Goal: Transaction & Acquisition: Purchase product/service

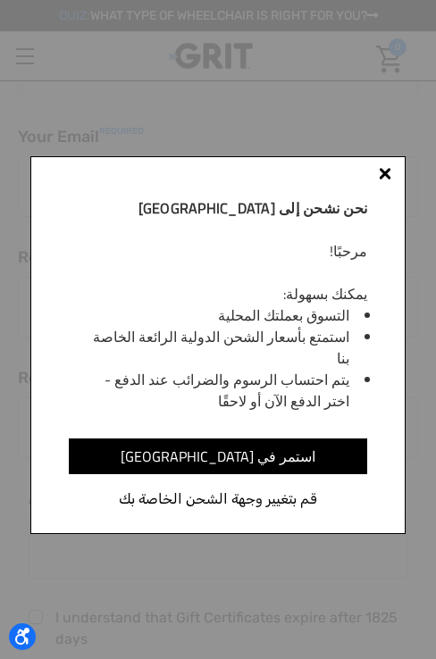
scroll to position [311, 0]
click at [389, 180] on div at bounding box center [385, 177] width 14 height 14
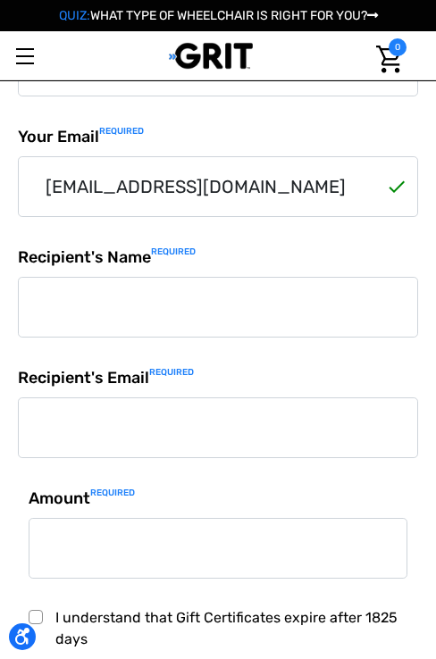
click at [231, 315] on input "Recipient's Name Required" at bounding box center [218, 307] width 400 height 61
type input "‪Ava"
click at [128, 455] on input "Recipient's Email Required" at bounding box center [218, 427] width 400 height 61
type input "twistertiktok1@gmail.com"
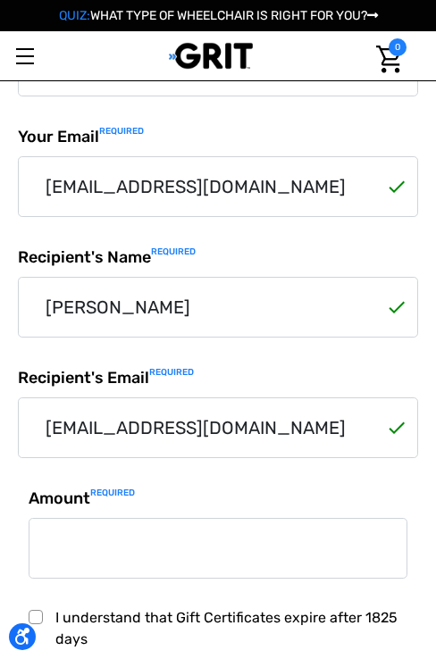
click at [108, 554] on input "Amount Required" at bounding box center [218, 548] width 379 height 61
type input "10"
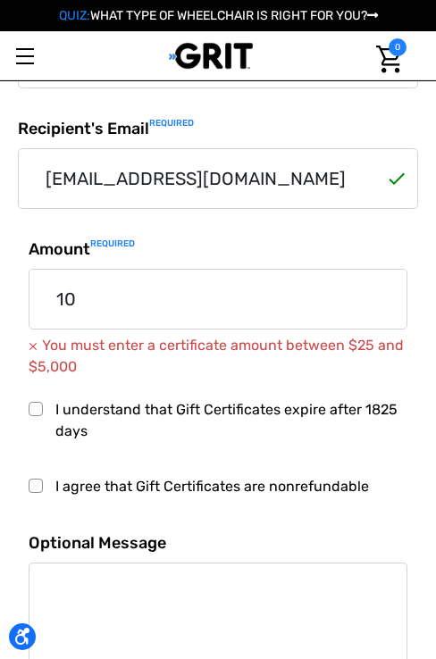
scroll to position [572, 0]
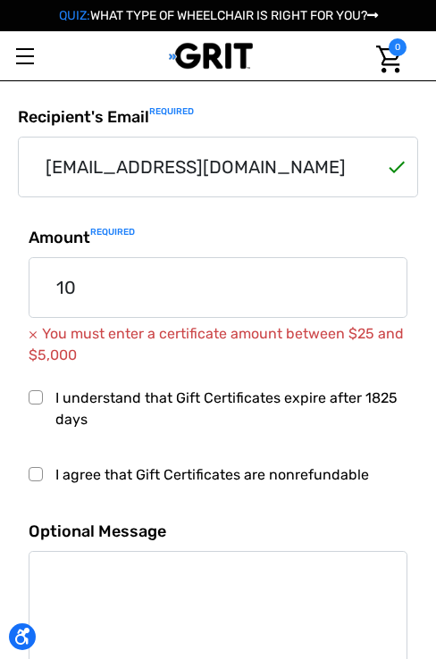
click at [99, 406] on label "I understand that Gift Certificates expire after 1825 days" at bounding box center [218, 409] width 379 height 43
click at [29, 389] on input "I understand that Gift Certificates expire after 1825 days" at bounding box center [29, 388] width 1 height 1
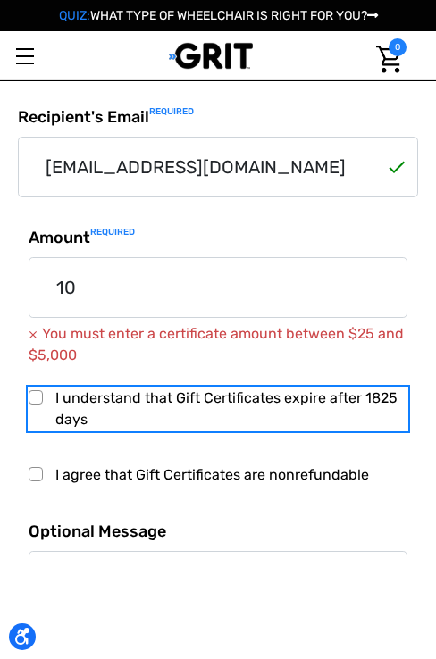
checkbox input "true"
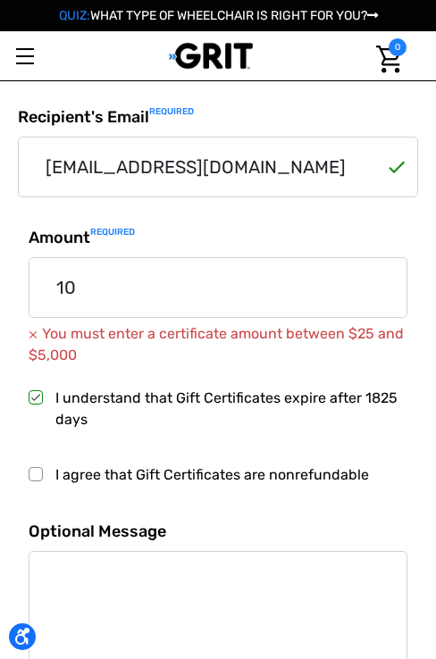
click at [115, 277] on input "10" at bounding box center [218, 287] width 379 height 61
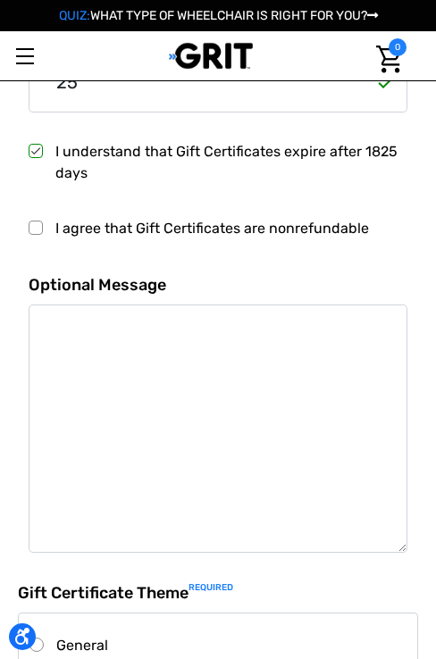
scroll to position [806, 0]
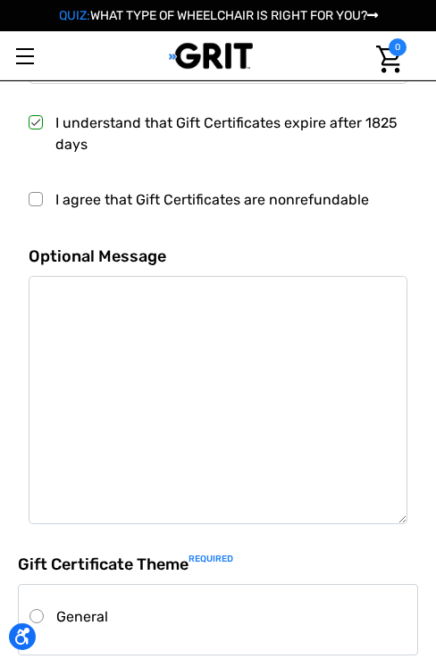
type input "25"
click at [102, 207] on label "I agree that Gift Certificates are nonrefundable" at bounding box center [218, 199] width 379 height 21
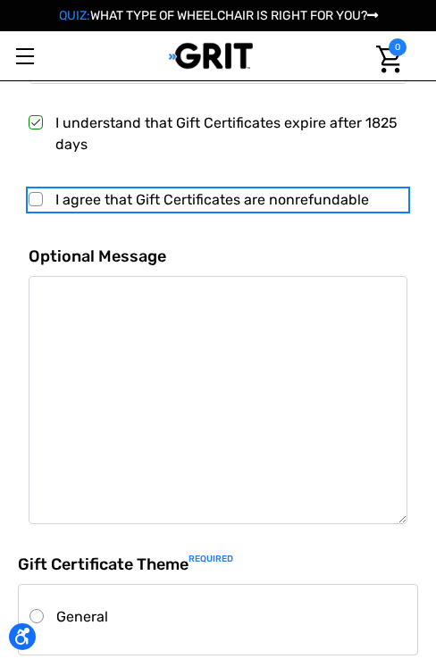
click at [29, 190] on input "I agree that Gift Certificates are nonrefundable" at bounding box center [29, 189] width 1 height 1
checkbox input "true"
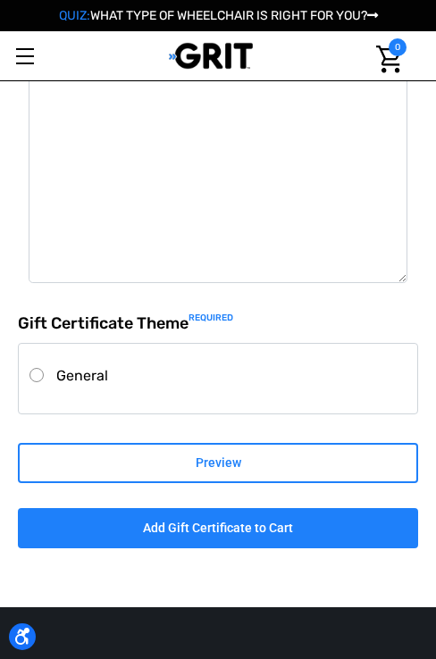
scroll to position [1063, 0]
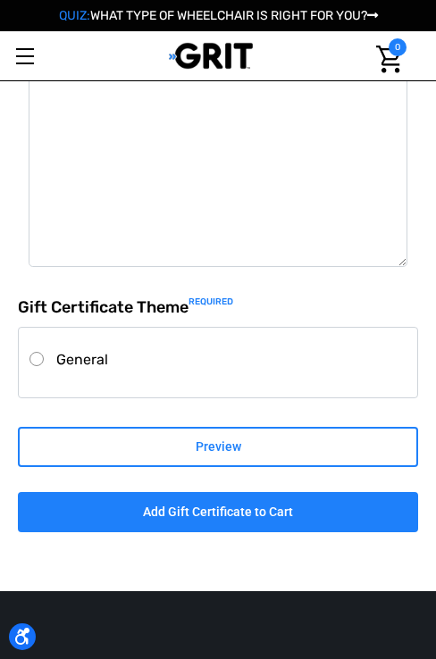
click at [85, 349] on label "General" at bounding box center [217, 359] width 377 height 21
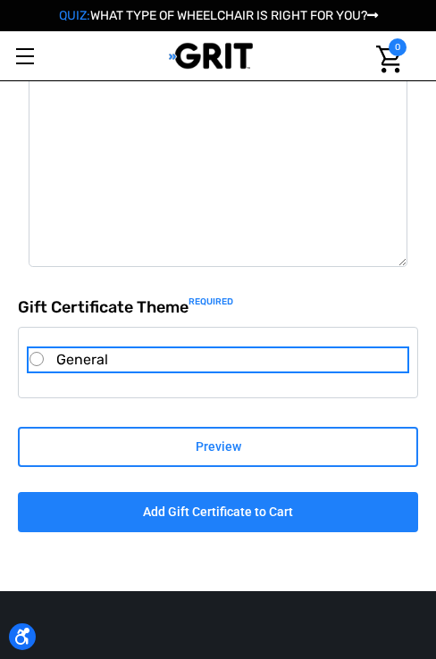
click at [30, 349] on input "General" at bounding box center [29, 349] width 1 height 1
radio input "true"
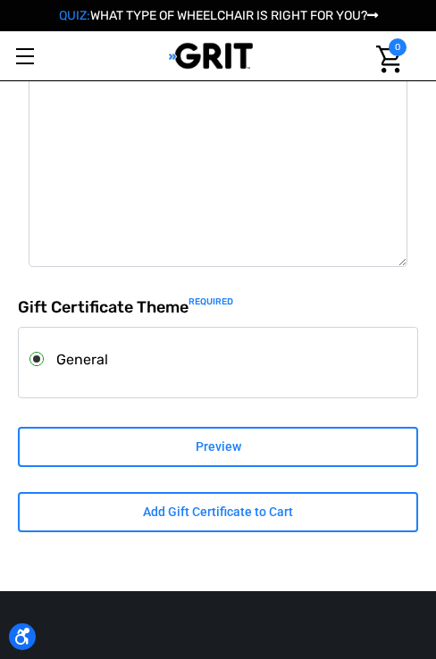
click at [148, 508] on input "Add Gift Certificate to Cart" at bounding box center [218, 512] width 400 height 40
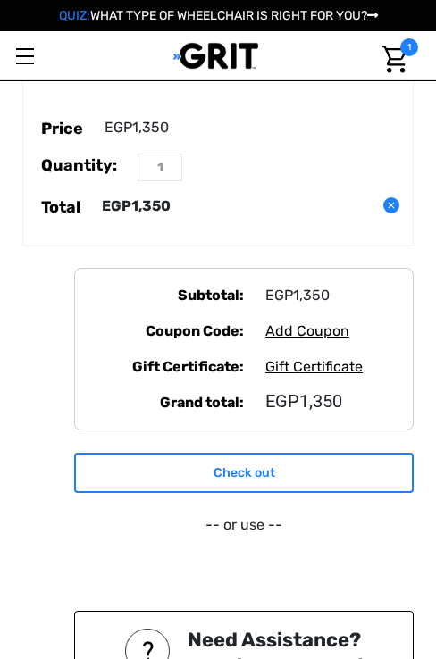
scroll to position [1036, 0]
click at [232, 453] on link "Check out" at bounding box center [243, 473] width 339 height 40
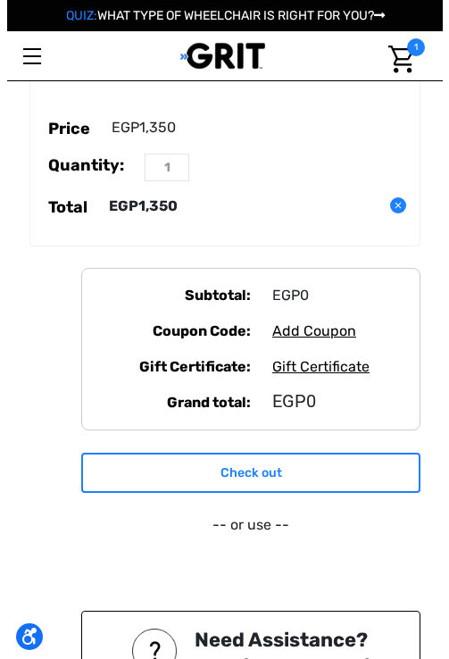
scroll to position [0, 0]
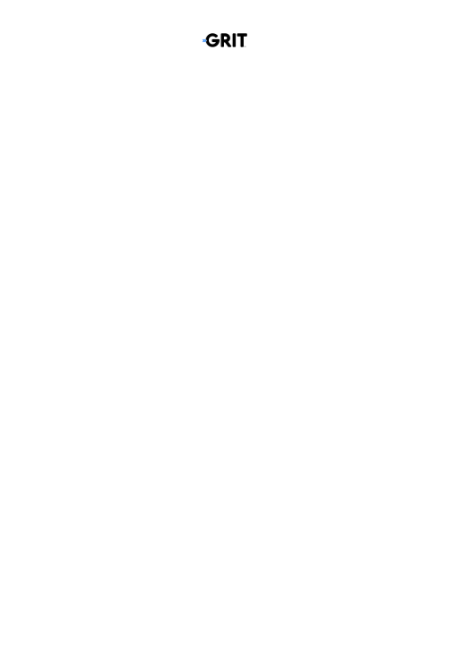
click at [232, 80] on html at bounding box center [224, 40] width 449 height 80
click at [143, 80] on html at bounding box center [224, 40] width 449 height 80
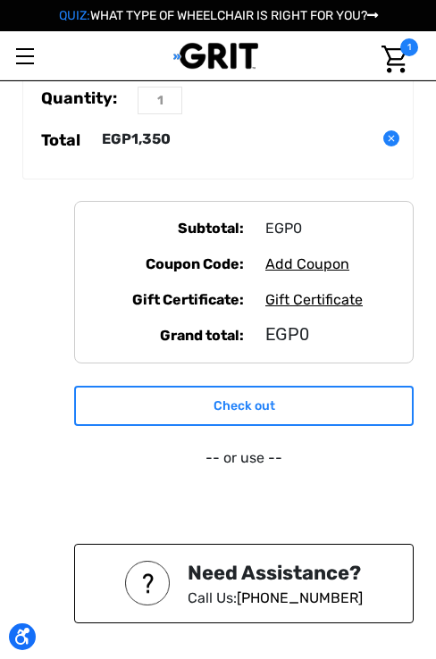
click at [205, 386] on link "Check out" at bounding box center [243, 406] width 339 height 40
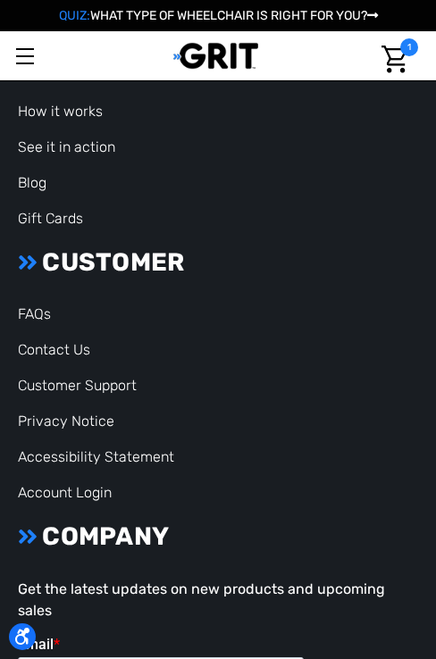
scroll to position [2158, 0]
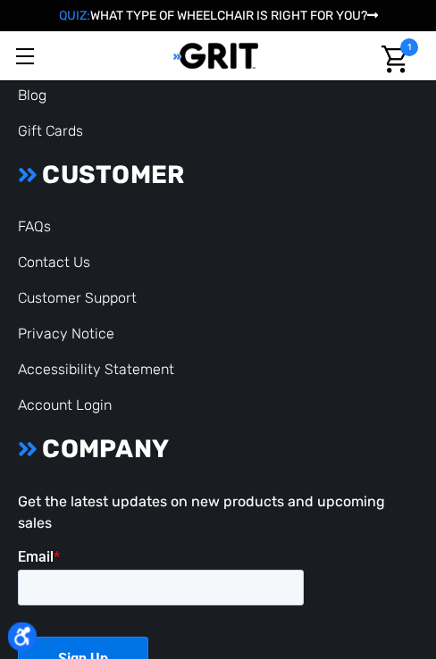
click at [28, 639] on icon "Open accessiBe: accessibility options, statement and help" at bounding box center [22, 636] width 16 height 19
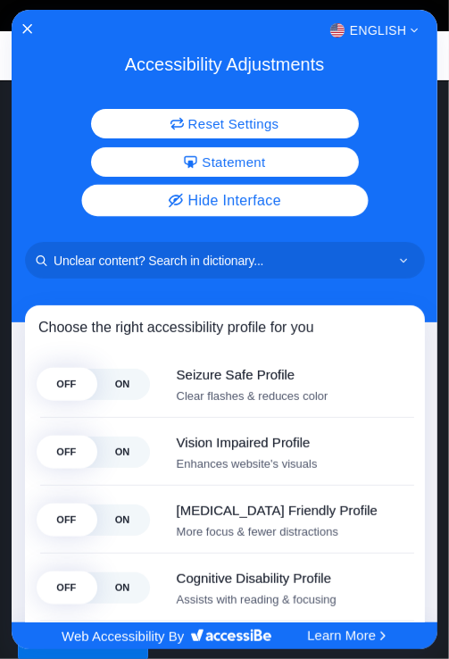
scroll to position [0, 0]
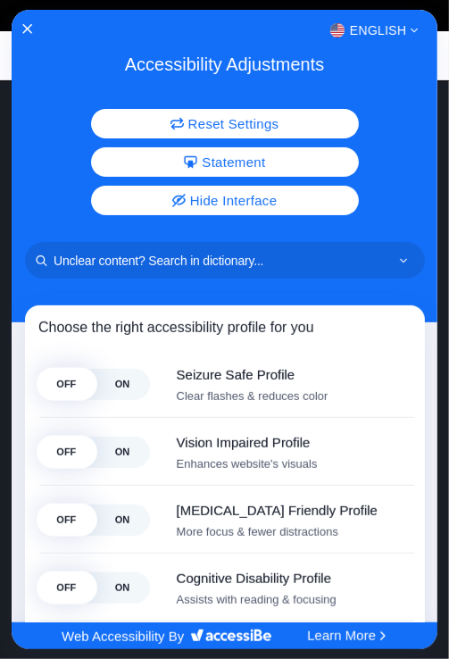
click at [18, 27] on div "English" at bounding box center [225, 30] width 427 height 23
click at [29, 27] on icon "Close Accessibility Interface" at bounding box center [27, 29] width 12 height 12
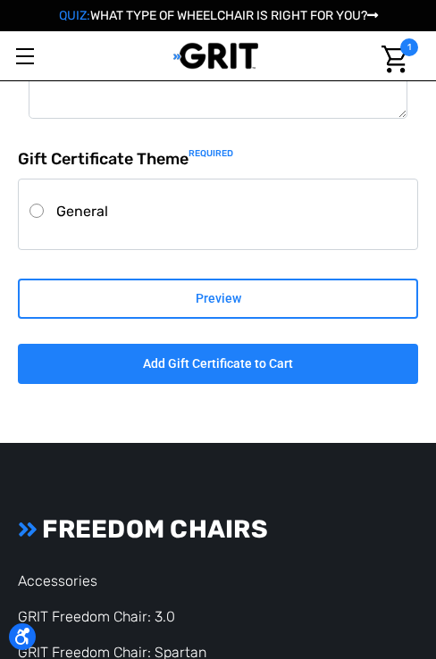
scroll to position [1254, 0]
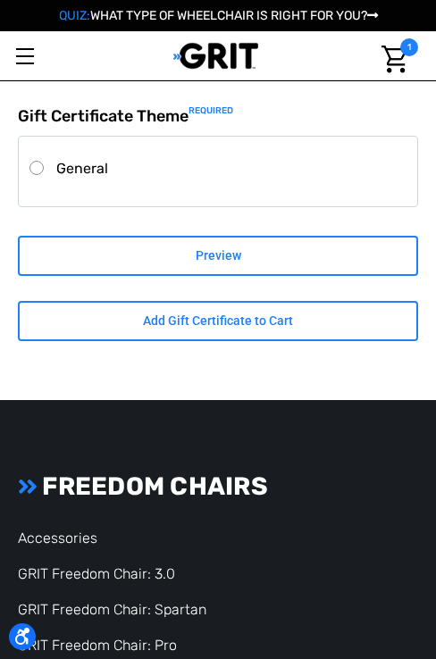
click at [244, 316] on input "Add Gift Certificate to Cart" at bounding box center [218, 321] width 400 height 40
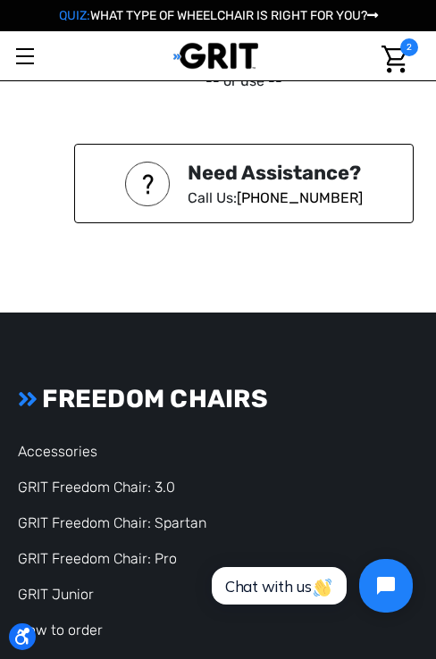
scroll to position [2136, 0]
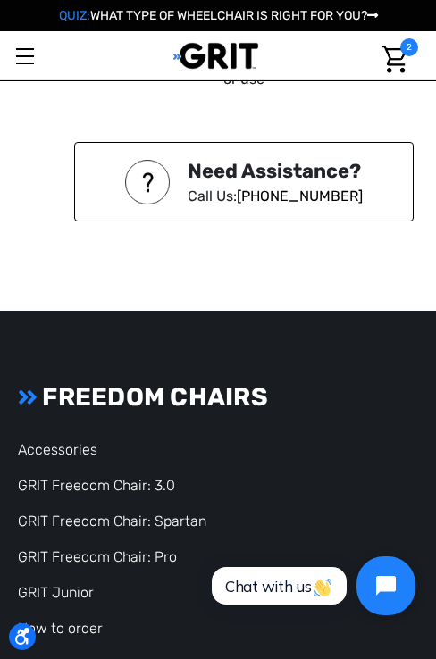
click at [393, 597] on icon "Open chat widget" at bounding box center [396, 586] width 28 height 28
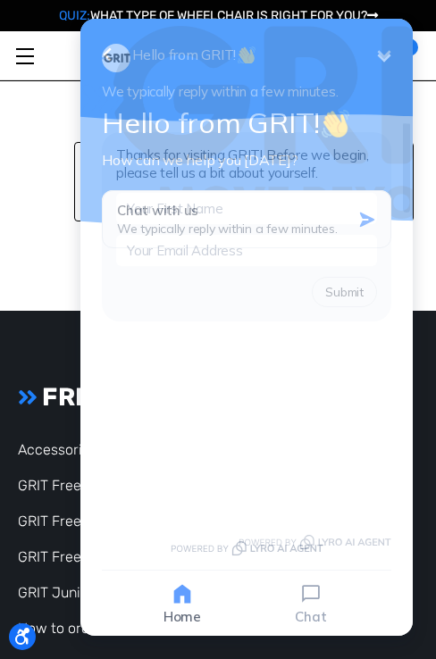
scroll to position [0, 0]
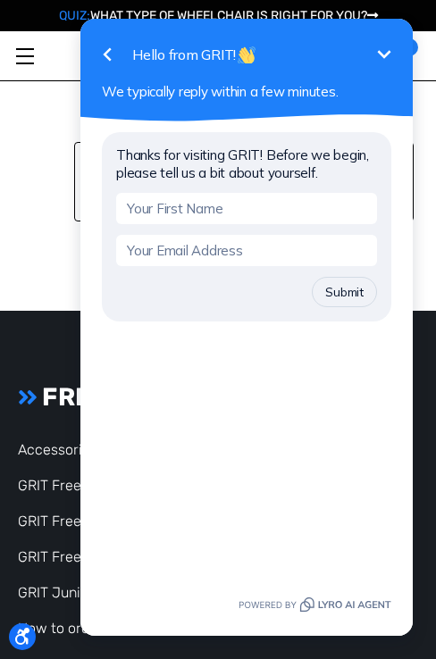
click at [381, 58] on icon "Minimize" at bounding box center [383, 54] width 21 height 21
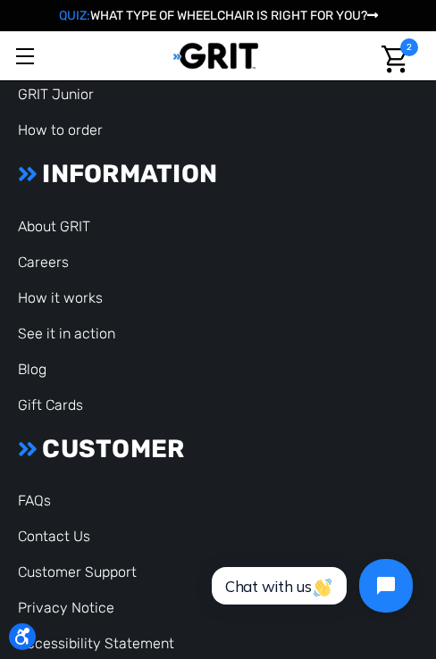
scroll to position [2636, 0]
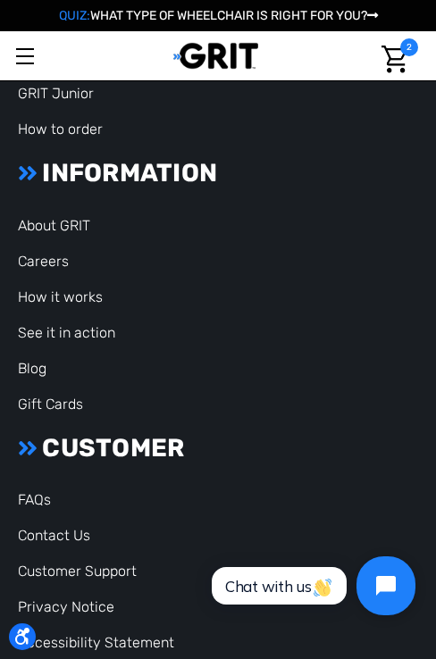
click at [386, 575] on icon "Open chat widget" at bounding box center [396, 586] width 28 height 28
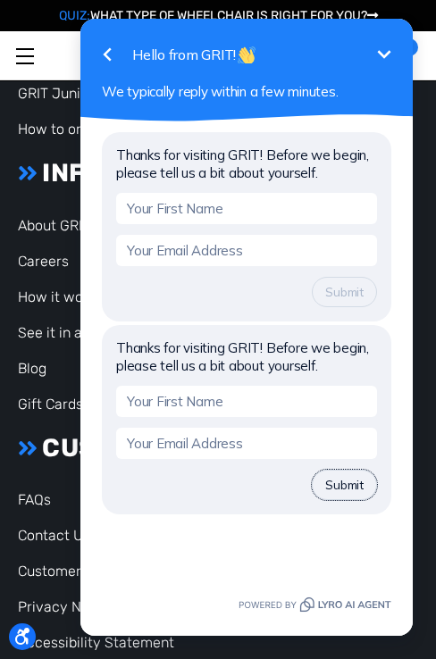
click at [356, 494] on button "Submit" at bounding box center [344, 485] width 65 height 30
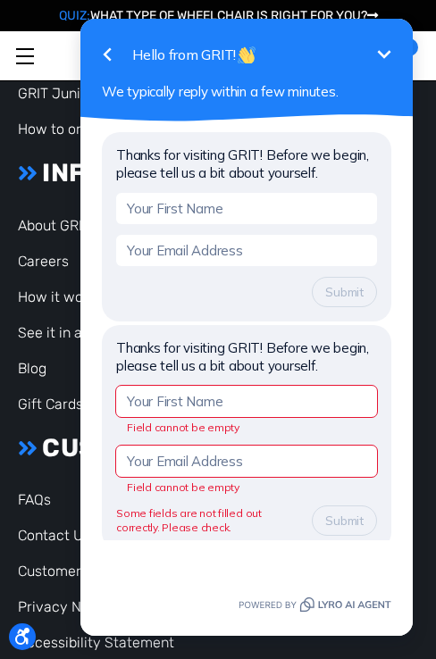
click at [61, 290] on html "Go back Hello from GRIT! Minimize We typically reply within a few minutes. Than…" at bounding box center [246, 329] width 379 height 659
click at [393, 44] on icon "Minimize" at bounding box center [383, 54] width 21 height 21
